Goal: Task Accomplishment & Management: Use online tool/utility

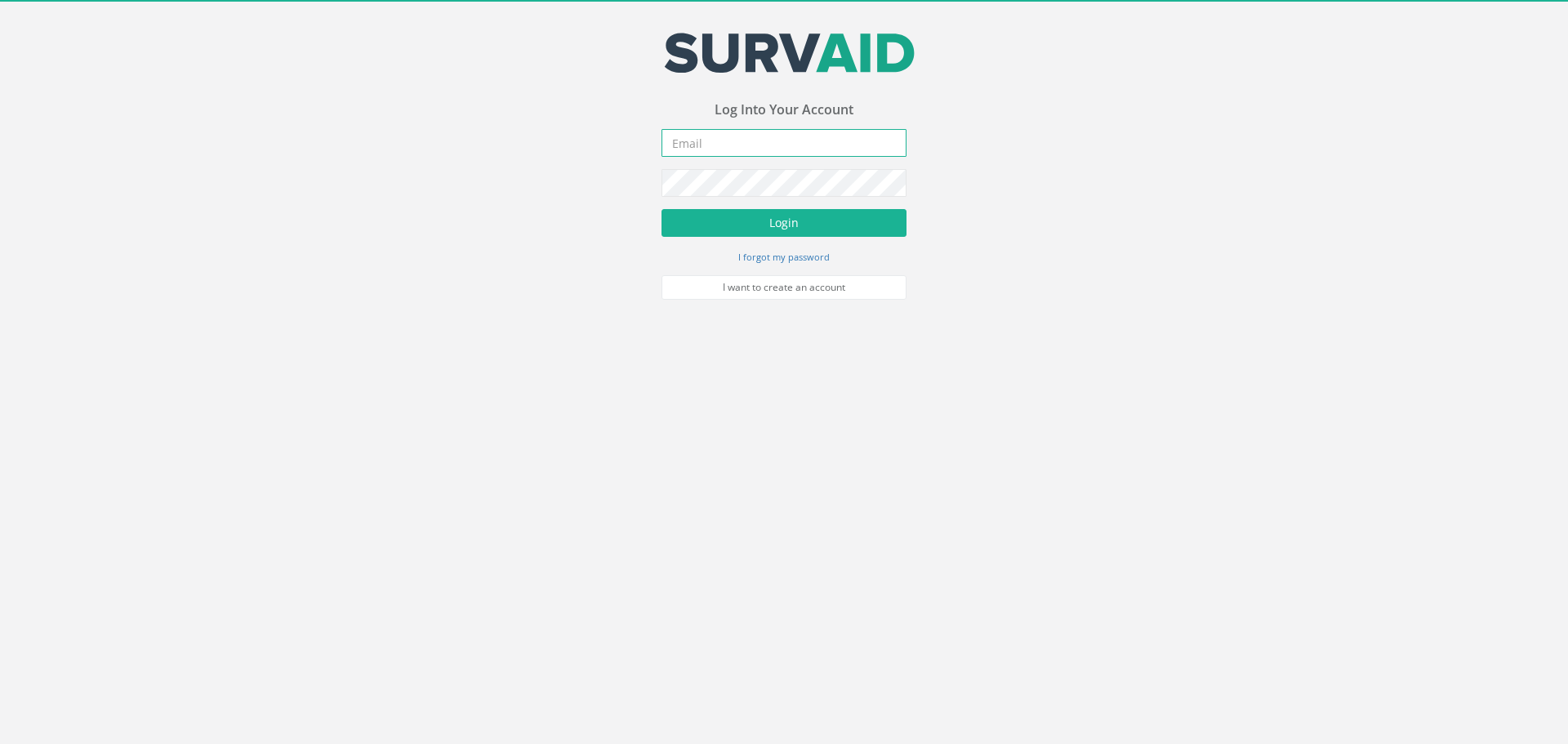
click at [795, 138] on input "email" at bounding box center [784, 143] width 245 height 28
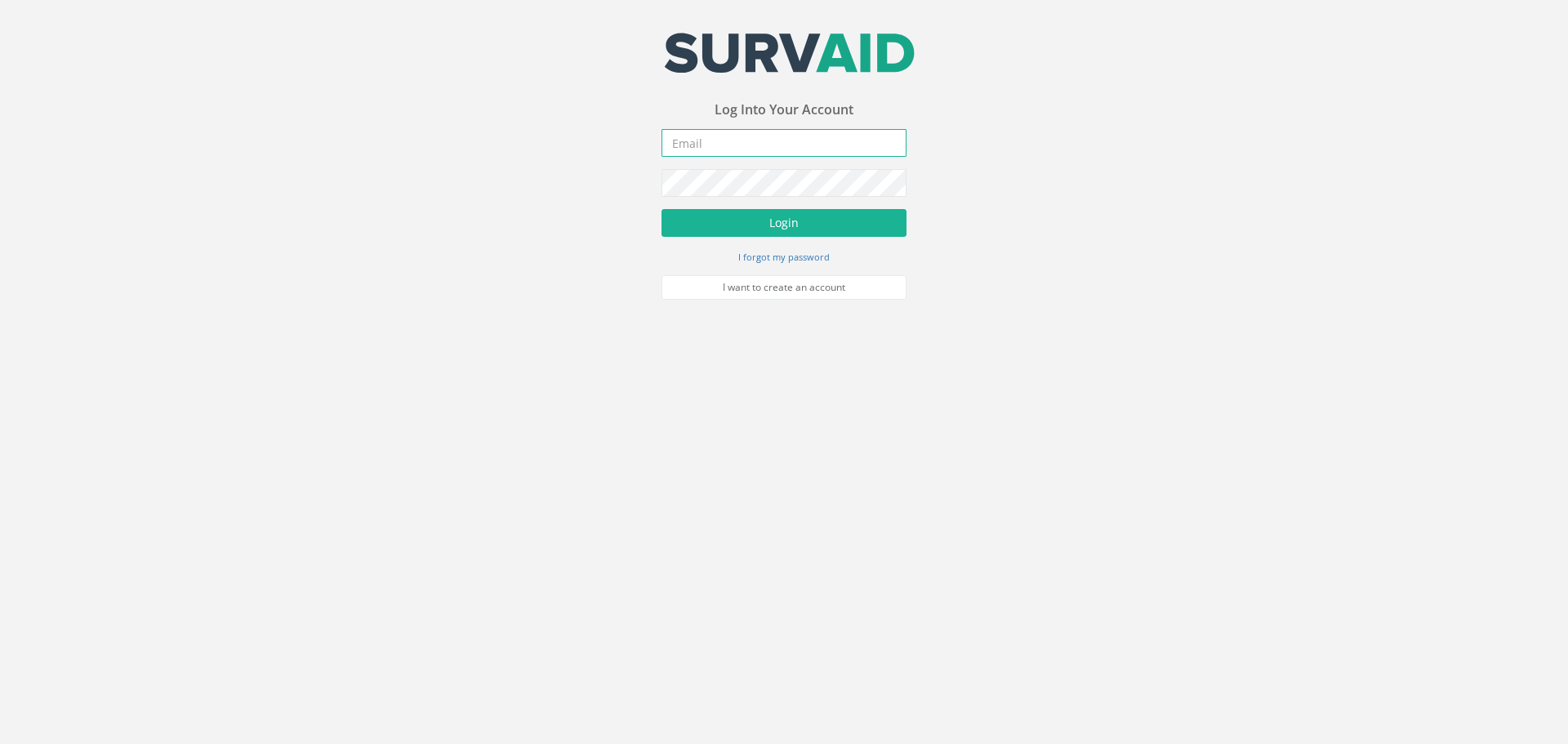
type input "[EMAIL_ADDRESS][DOMAIN_NAME]"
click at [797, 225] on button "Login" at bounding box center [784, 223] width 245 height 28
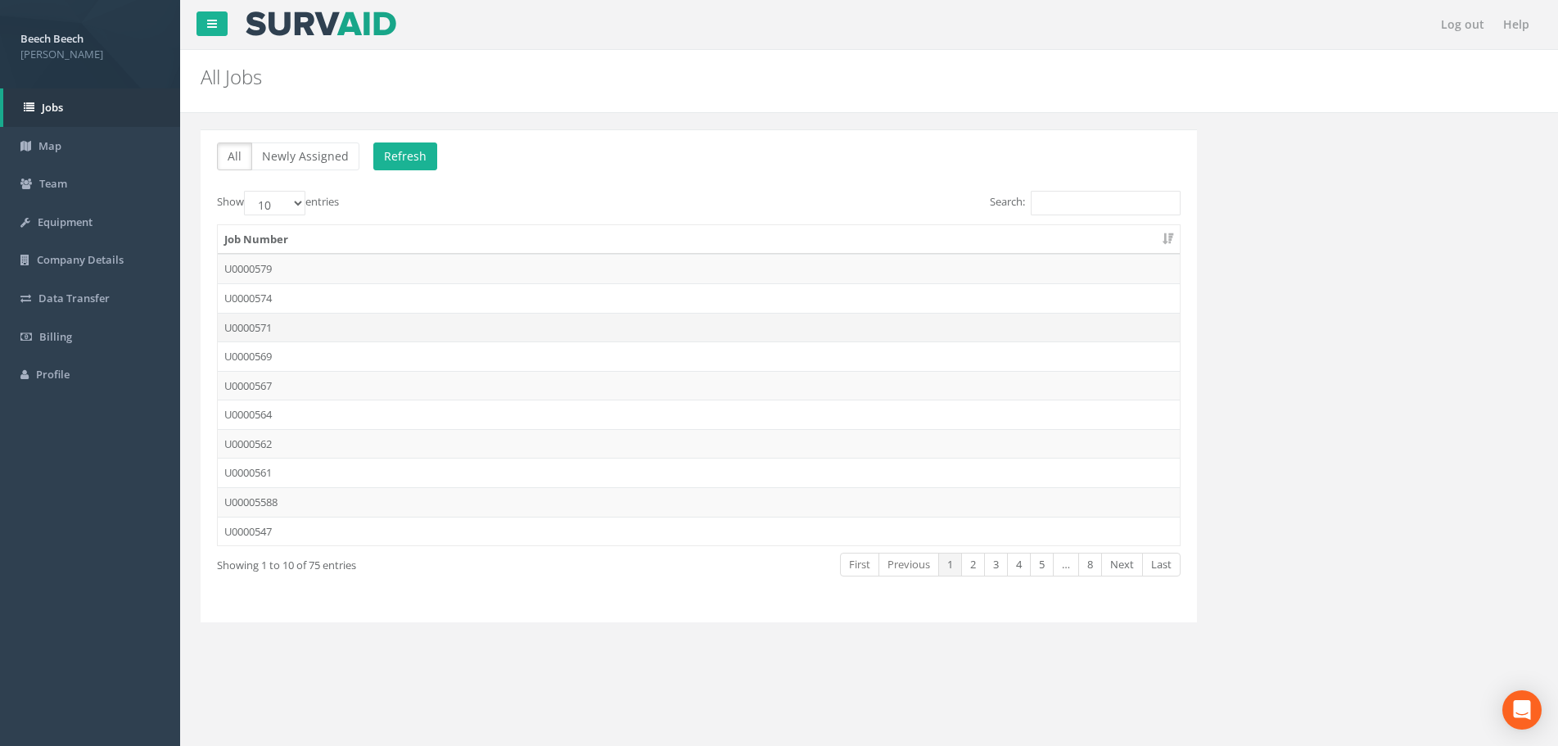
click at [270, 328] on td "U0000571" at bounding box center [699, 327] width 962 height 29
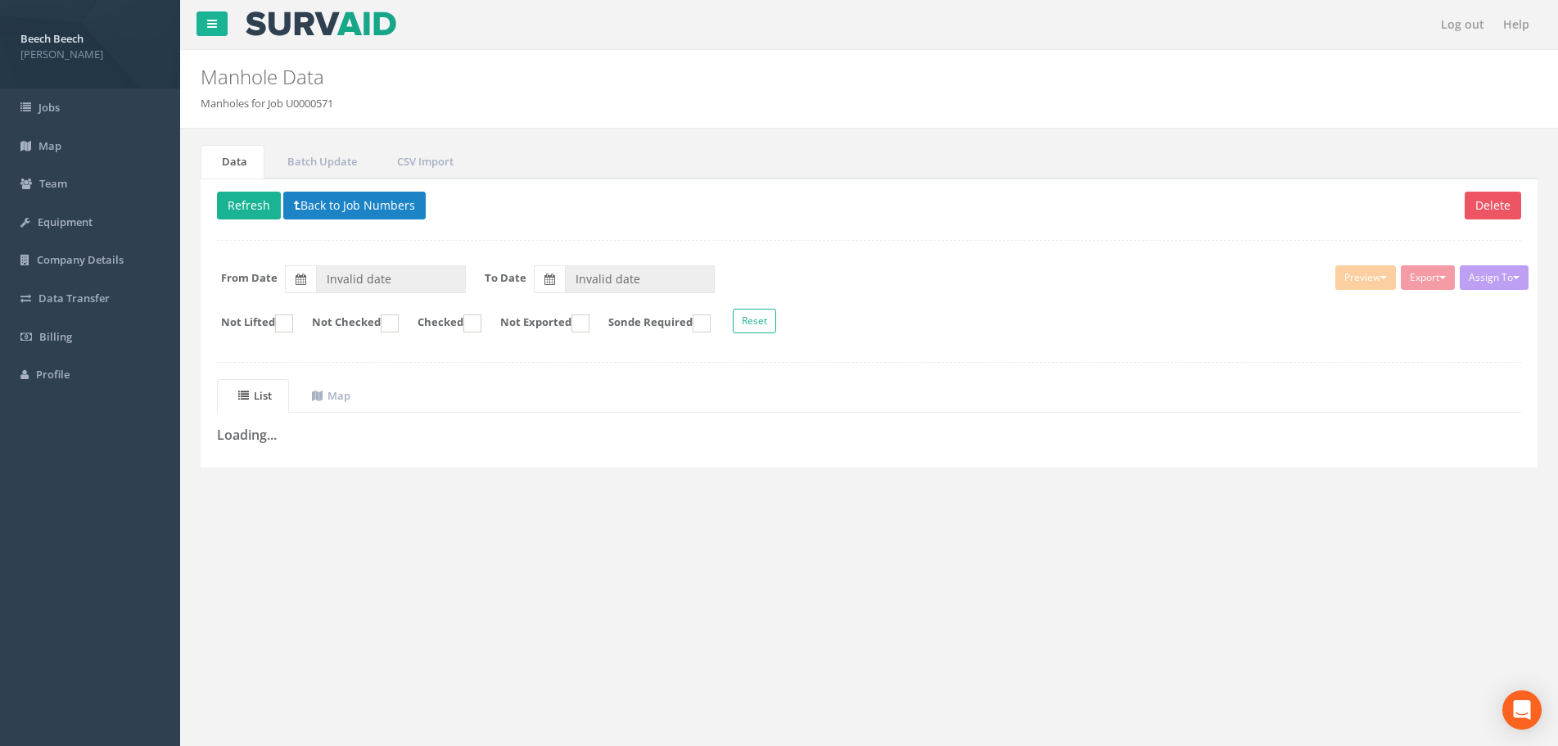
type input "[DATE]"
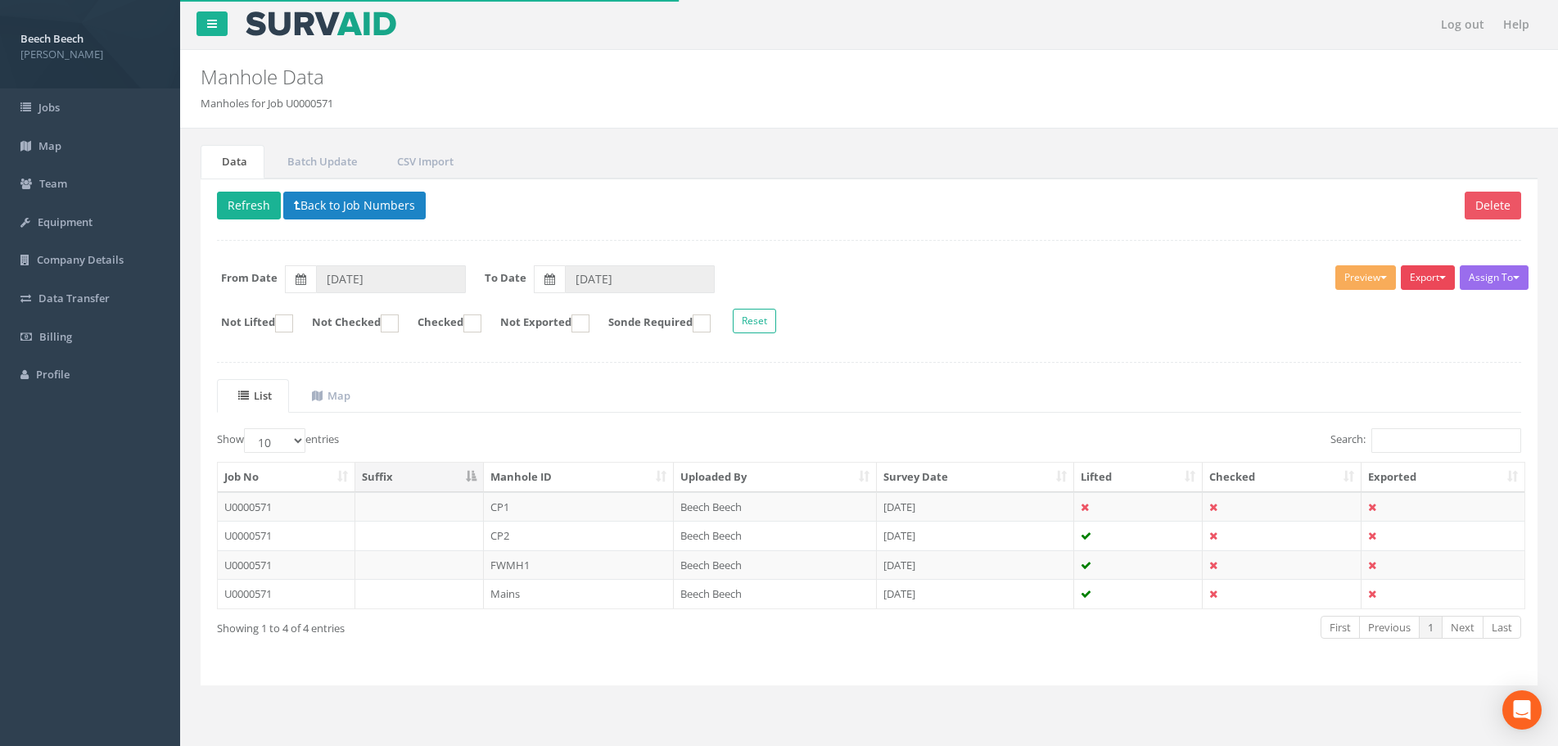
click at [1437, 281] on button "Export" at bounding box center [1428, 277] width 54 height 25
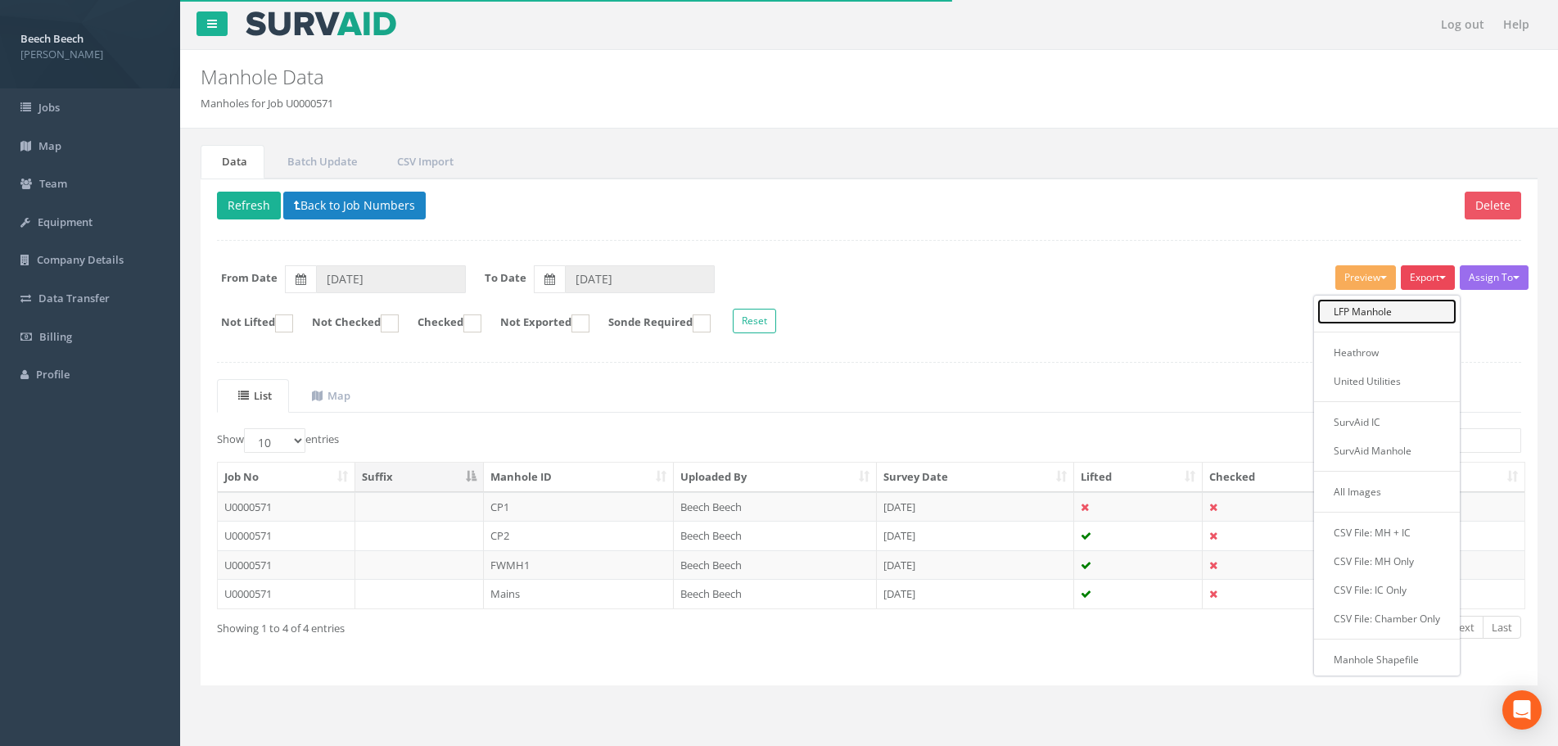
click at [1395, 315] on link "LFP Manhole" at bounding box center [1386, 311] width 139 height 25
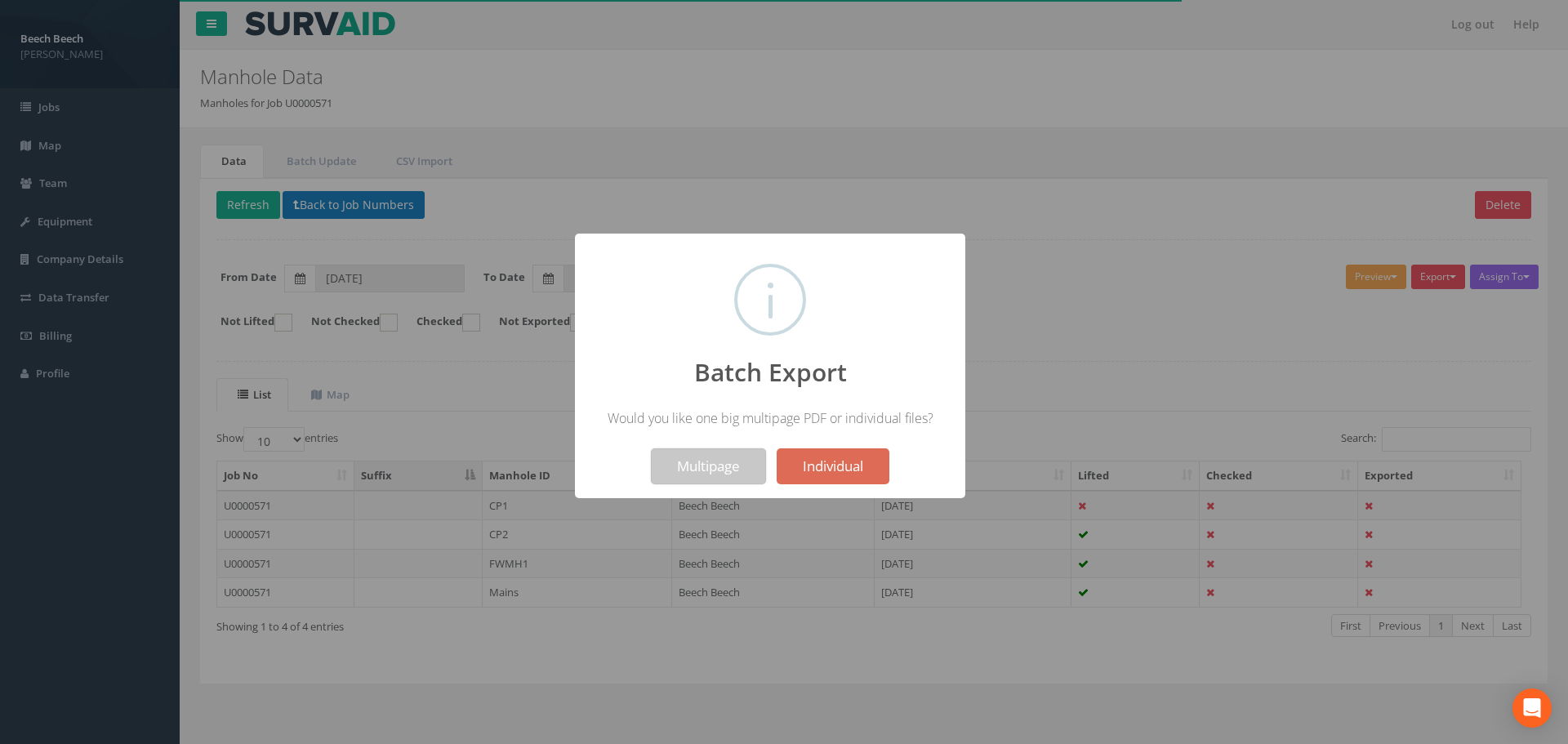
click at [699, 471] on button "Multipage" at bounding box center [707, 466] width 115 height 36
